Goal: Information Seeking & Learning: Stay updated

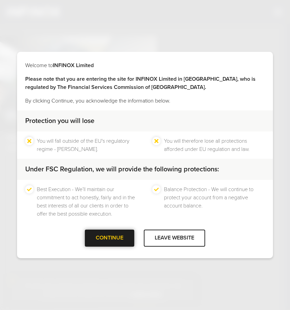
click at [110, 238] on div at bounding box center [110, 238] width 0 height 0
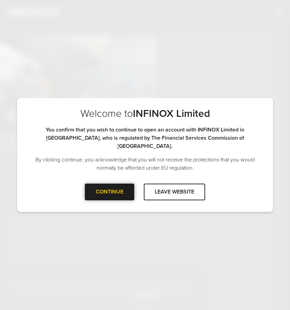
click at [121, 187] on div "CONTINUE" at bounding box center [109, 192] width 49 height 17
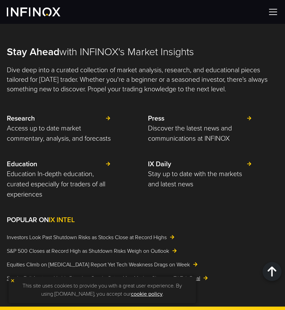
scroll to position [2075, 0]
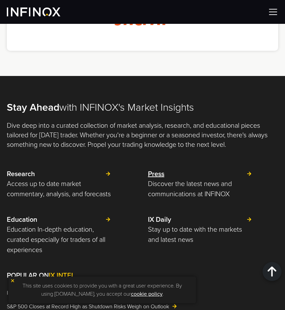
click at [158, 171] on strong "Press" at bounding box center [156, 174] width 16 height 8
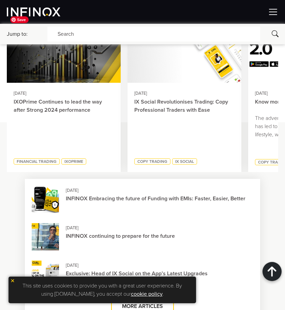
scroll to position [1466, 0]
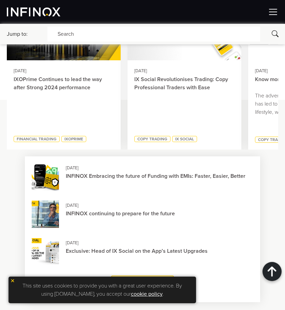
click at [37, 12] on img at bounding box center [34, 12] width 54 height 9
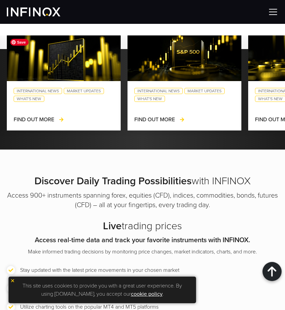
scroll to position [955, 0]
